Goal: Find specific page/section: Find specific page/section

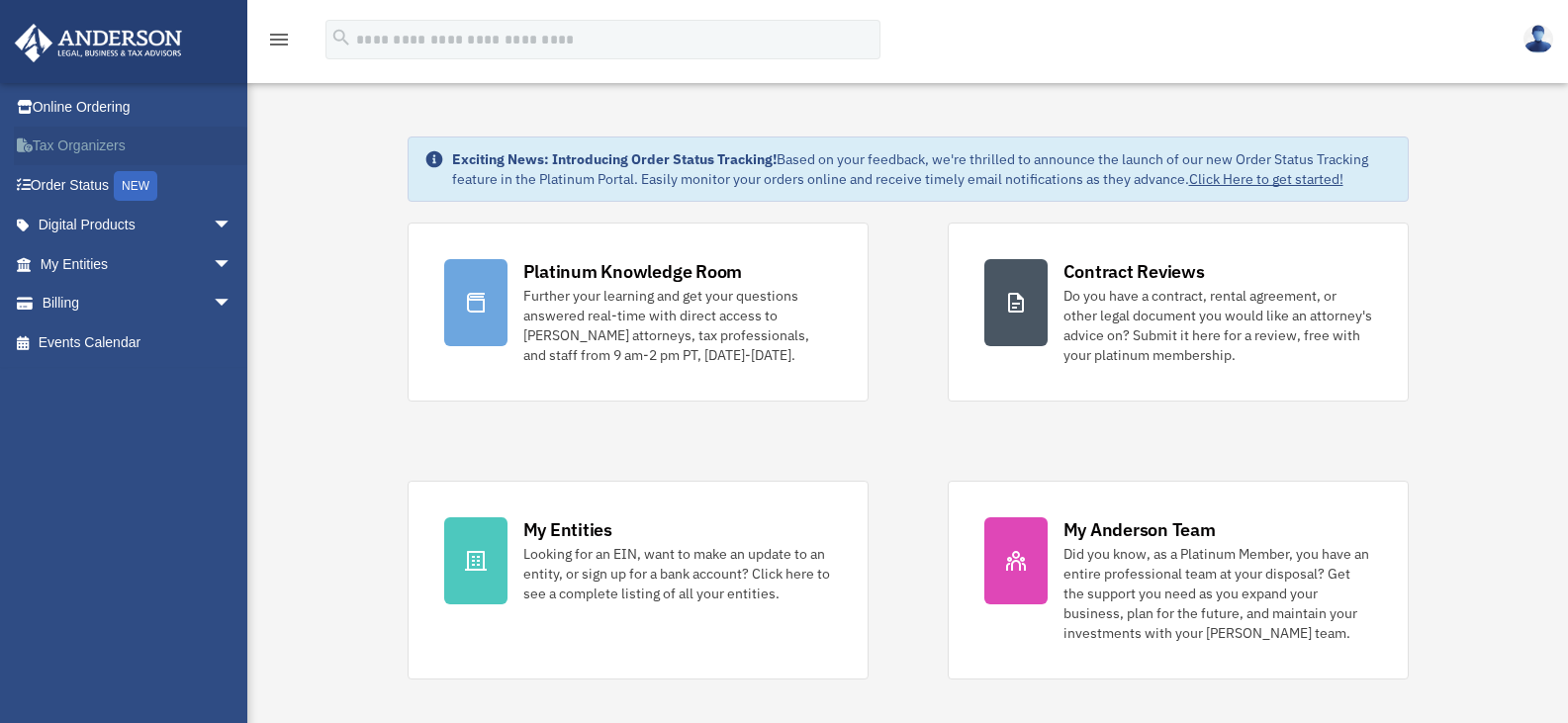
click at [84, 138] on link "Tax Organizers" at bounding box center [138, 147] width 249 height 40
click at [60, 150] on link "Tax Organizers" at bounding box center [138, 147] width 249 height 40
click at [107, 219] on link "Digital Products arrow_drop_down" at bounding box center [138, 226] width 249 height 40
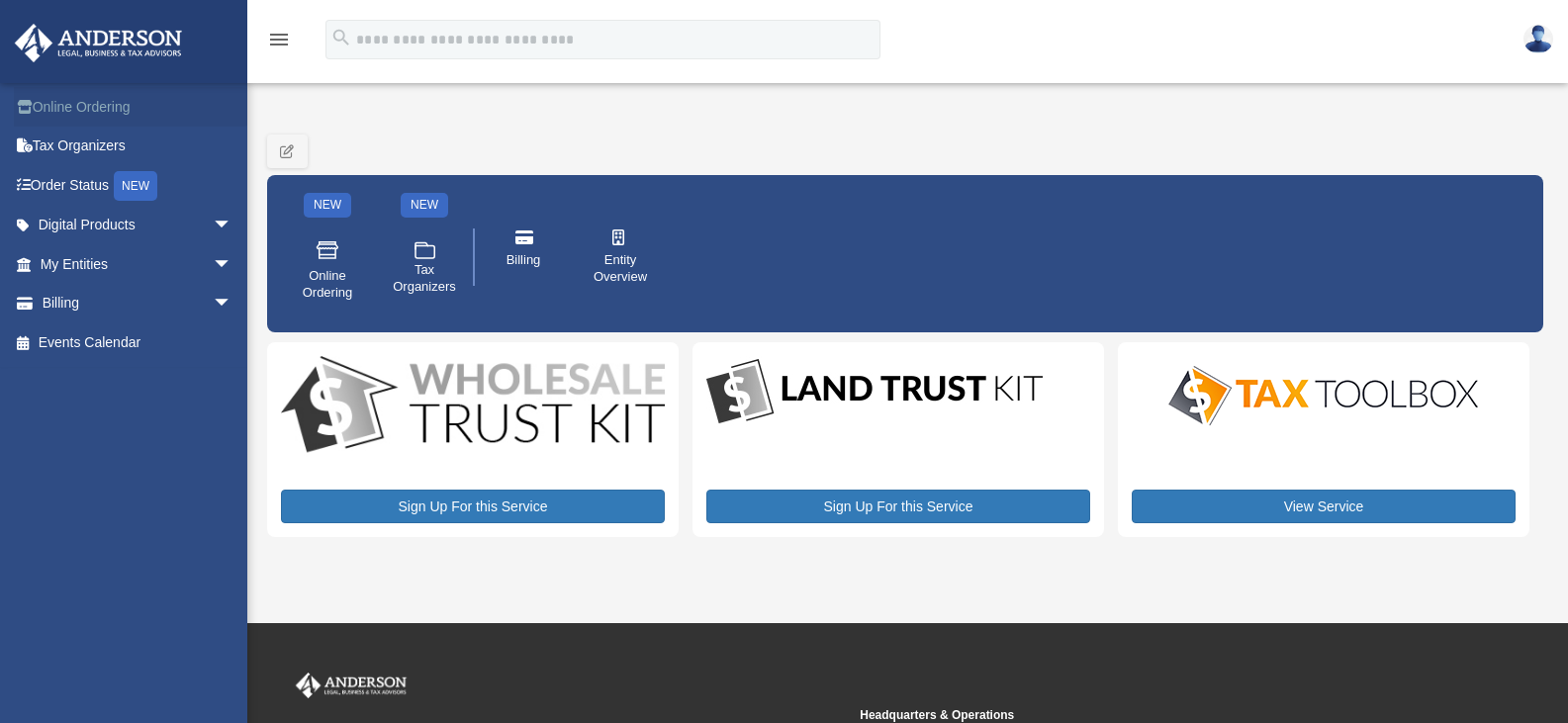
click at [95, 103] on link "Online Ordering" at bounding box center [138, 107] width 249 height 40
click at [94, 141] on link "Tax Organizers" at bounding box center [138, 147] width 249 height 40
